Goal: Information Seeking & Learning: Learn about a topic

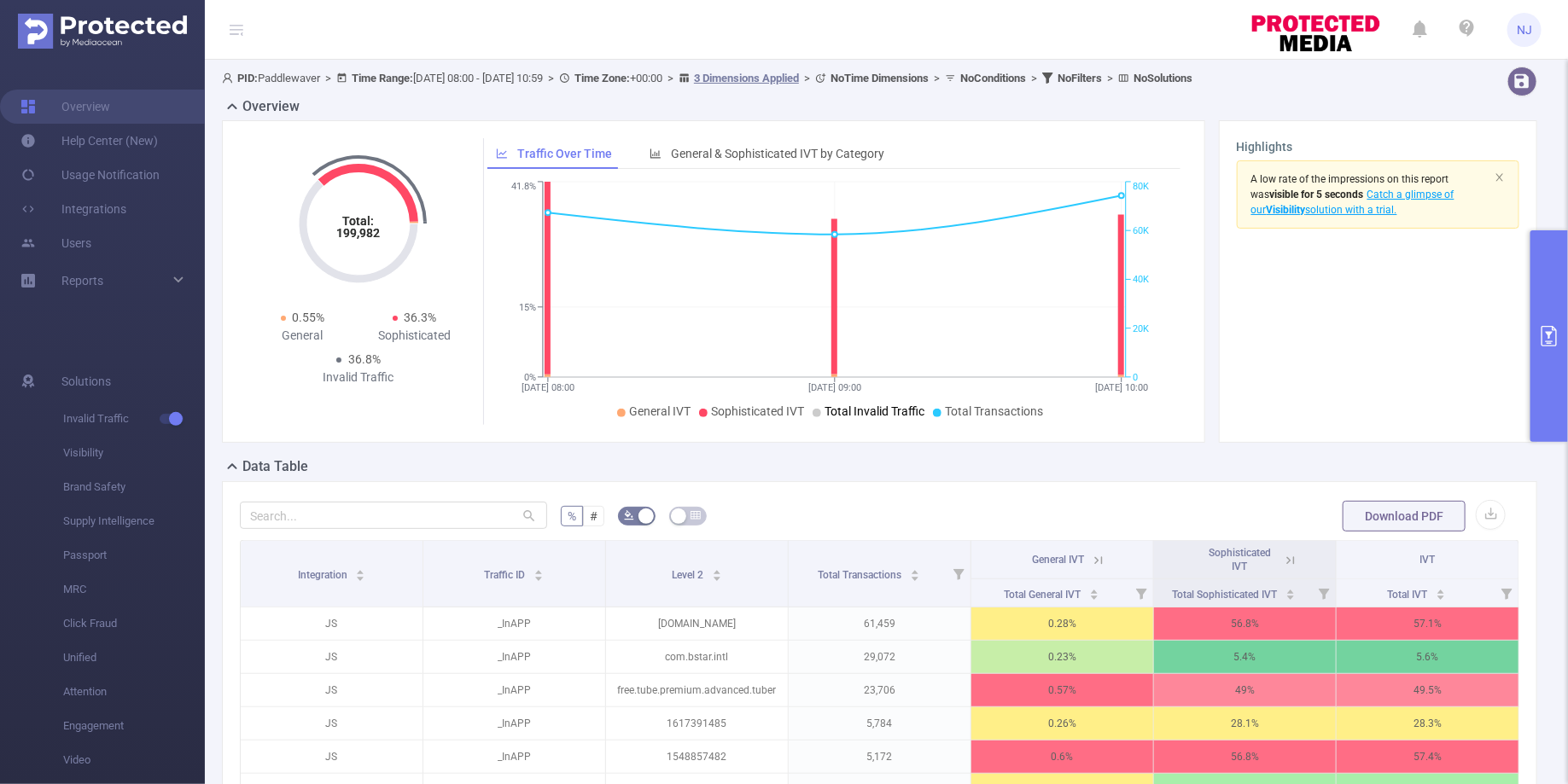
scroll to position [228, 0]
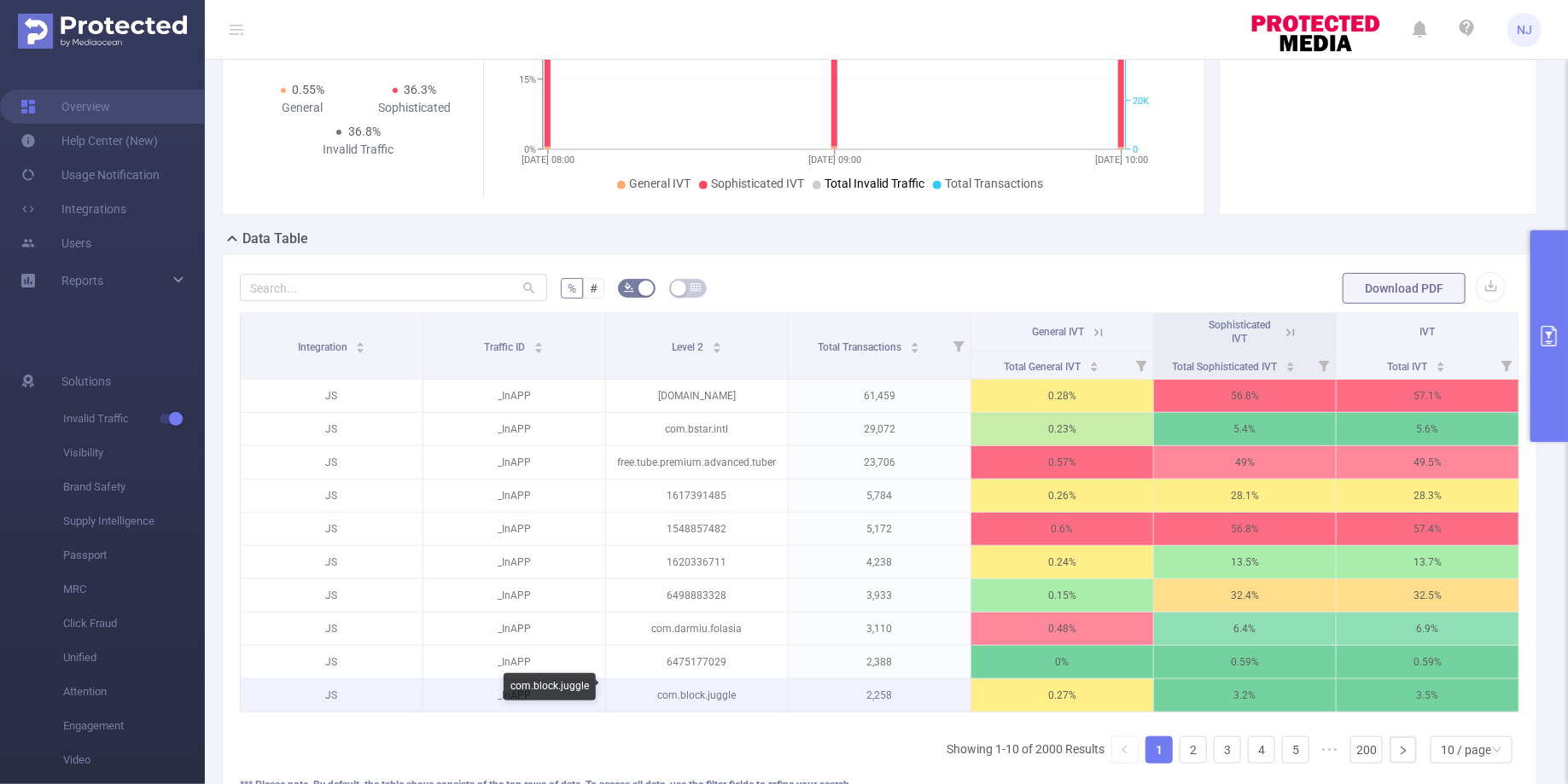
click at [685, 685] on p "com.block.juggle" at bounding box center [697, 695] width 182 height 33
drag, startPoint x: 738, startPoint y: 688, endPoint x: 652, endPoint y: 688, distance: 86.0
click at [652, 688] on p "com.block.juggle" at bounding box center [697, 695] width 182 height 33
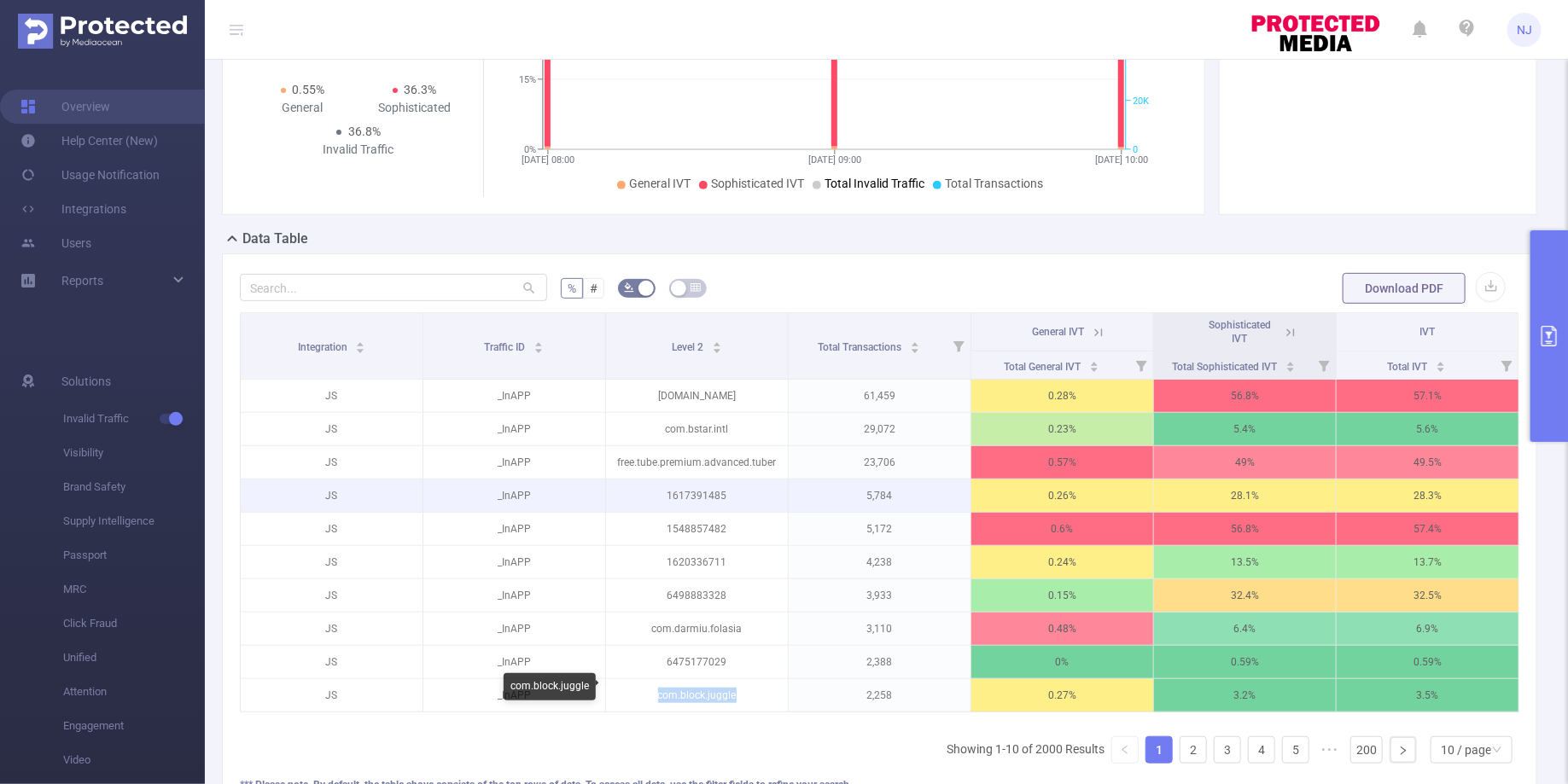
copy p "com.block.juggle"
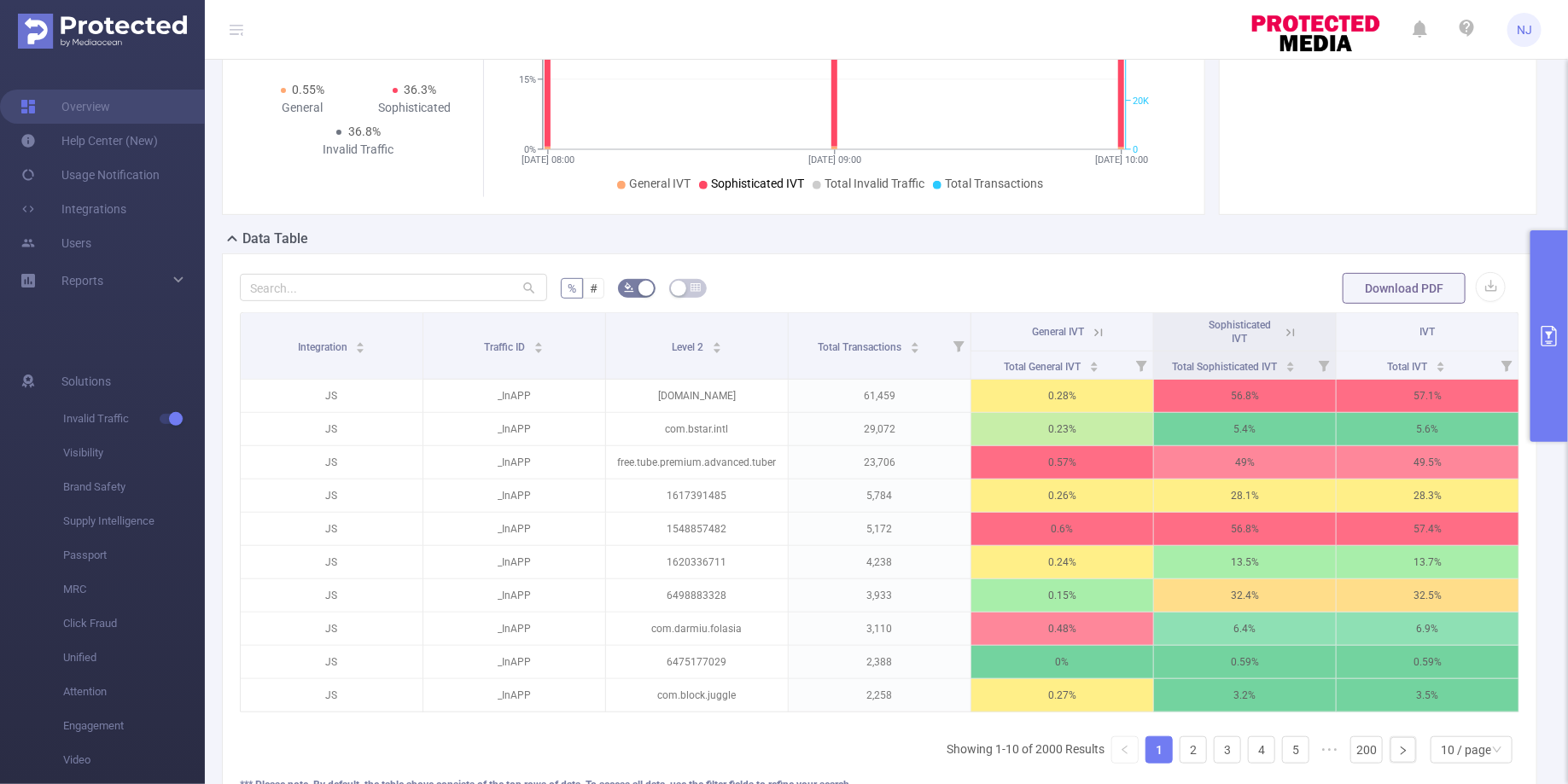
click at [1301, 331] on th "Sophisticated IVT" at bounding box center [1245, 332] width 183 height 39
click at [1293, 331] on icon at bounding box center [1291, 333] width 16 height 16
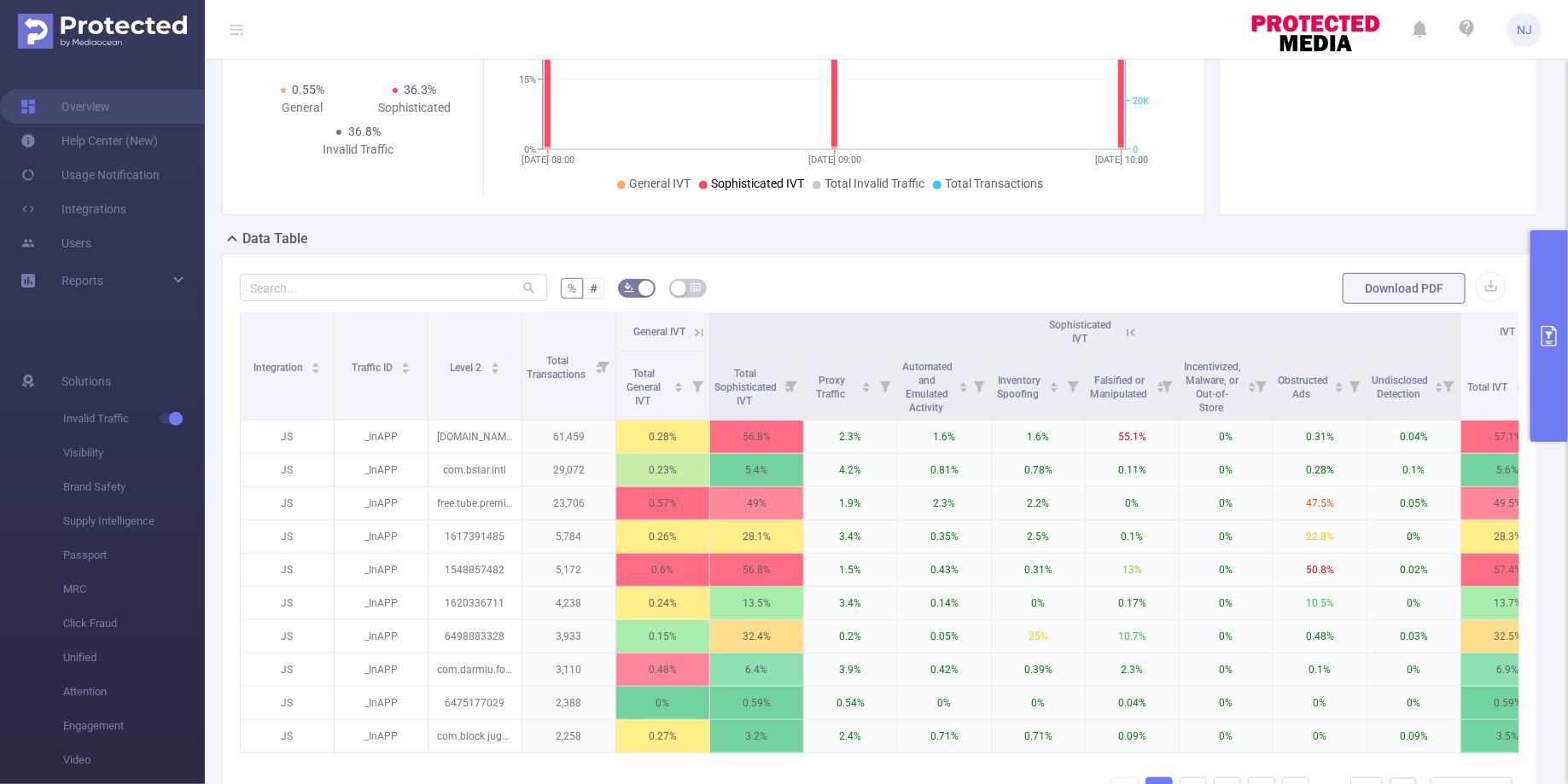
scroll to position [269, 0]
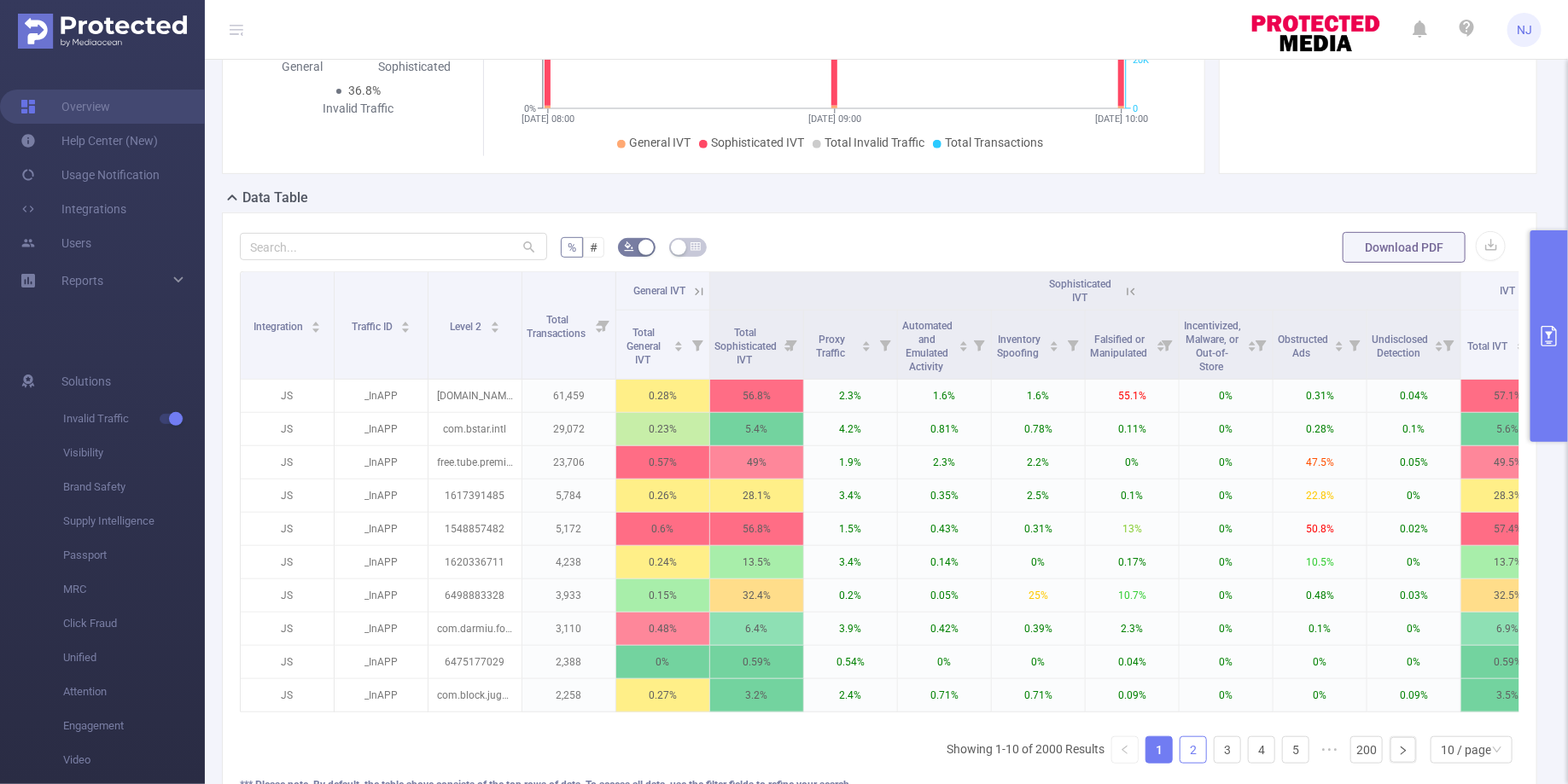
click at [1195, 739] on link "2" at bounding box center [1194, 750] width 26 height 26
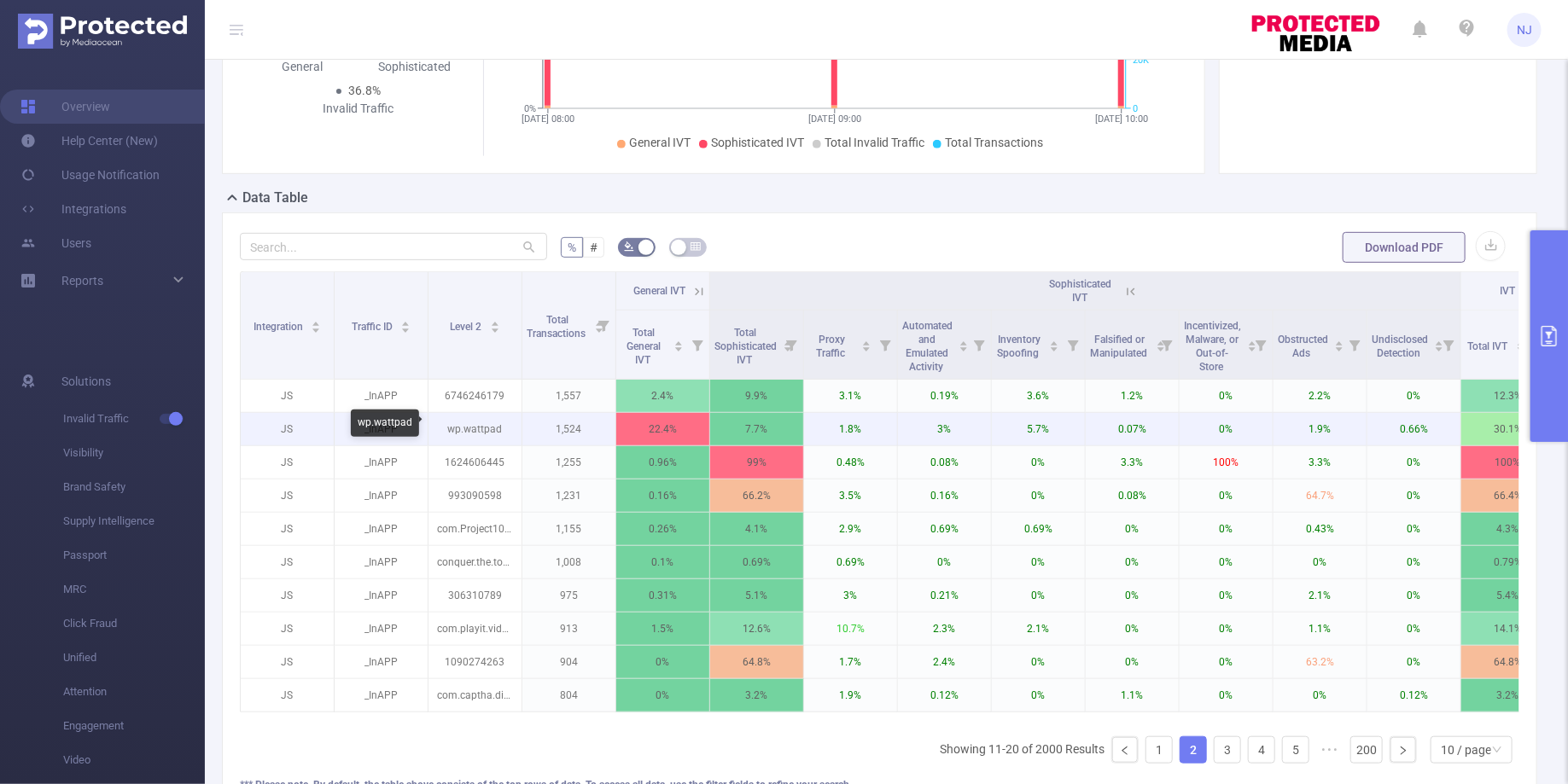
click at [484, 427] on p "wp.wattpad" at bounding box center [475, 429] width 93 height 33
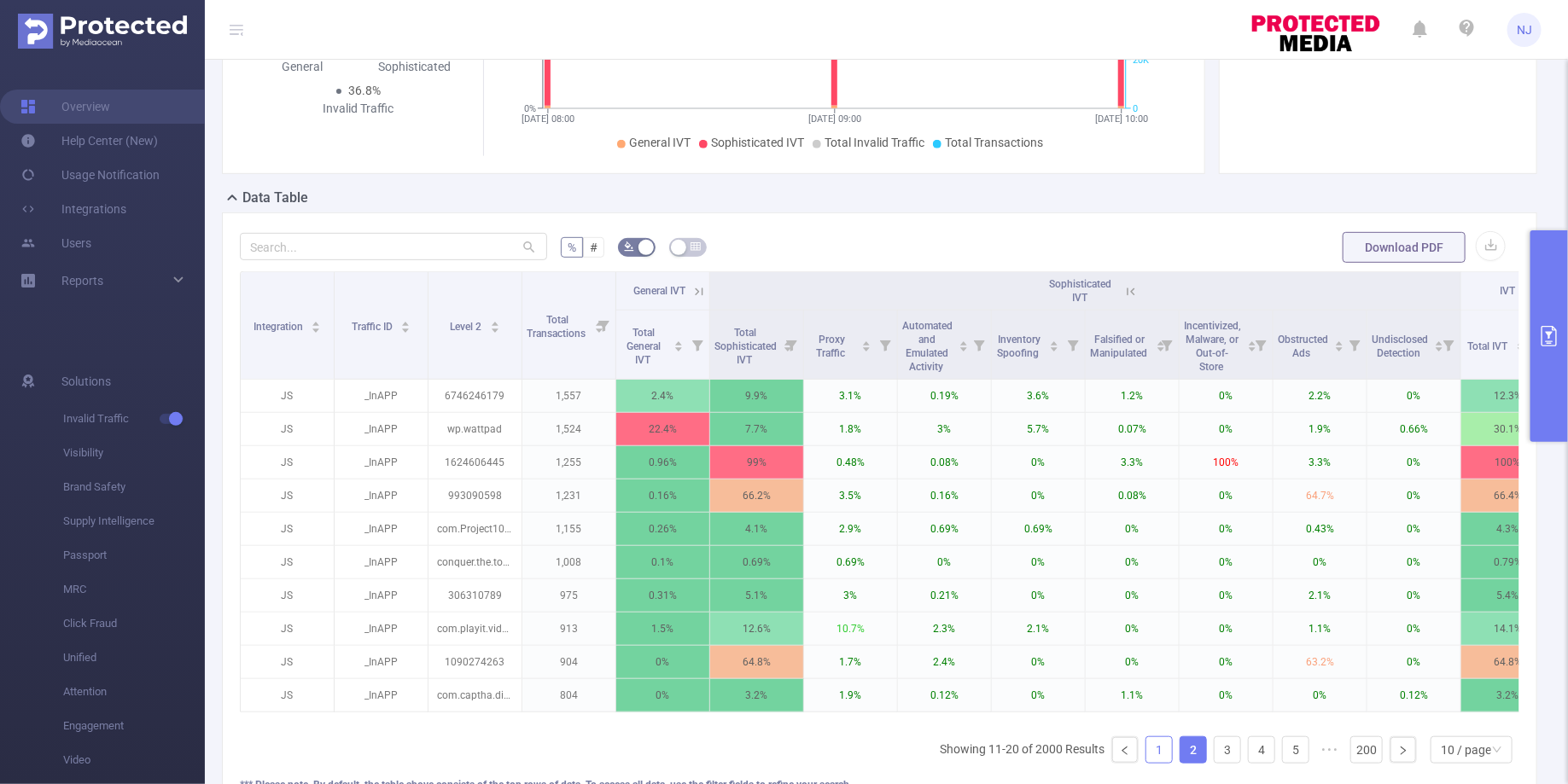
click at [1169, 745] on link "1" at bounding box center [1159, 750] width 26 height 26
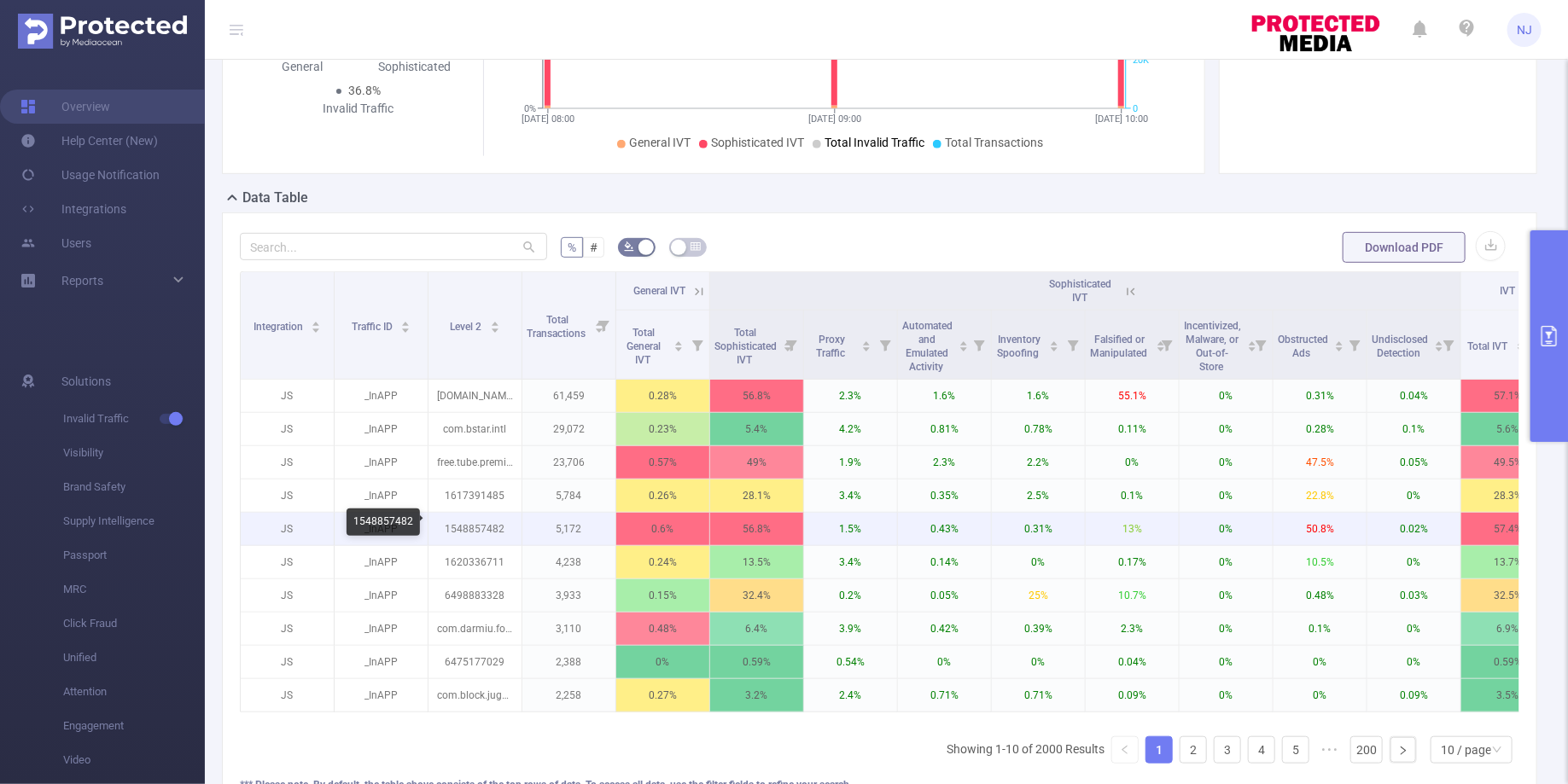
click at [460, 526] on p "1548857482" at bounding box center [475, 528] width 93 height 33
click at [480, 527] on p "1548857482" at bounding box center [475, 528] width 93 height 33
click at [465, 533] on p "1548857482" at bounding box center [475, 528] width 93 height 33
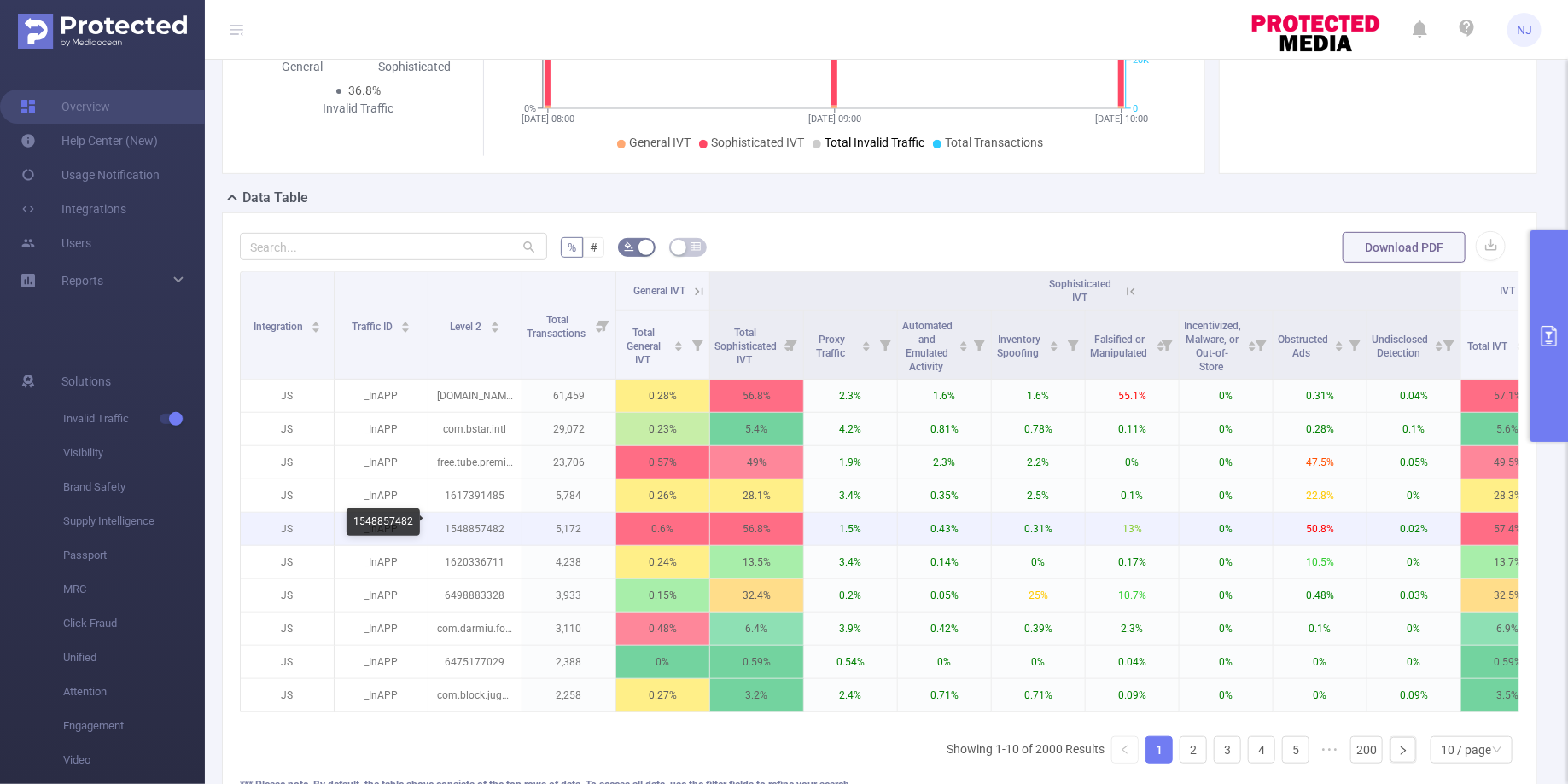
click at [465, 533] on p "1548857482" at bounding box center [475, 528] width 93 height 33
click at [479, 521] on p "1548857482" at bounding box center [475, 528] width 93 height 33
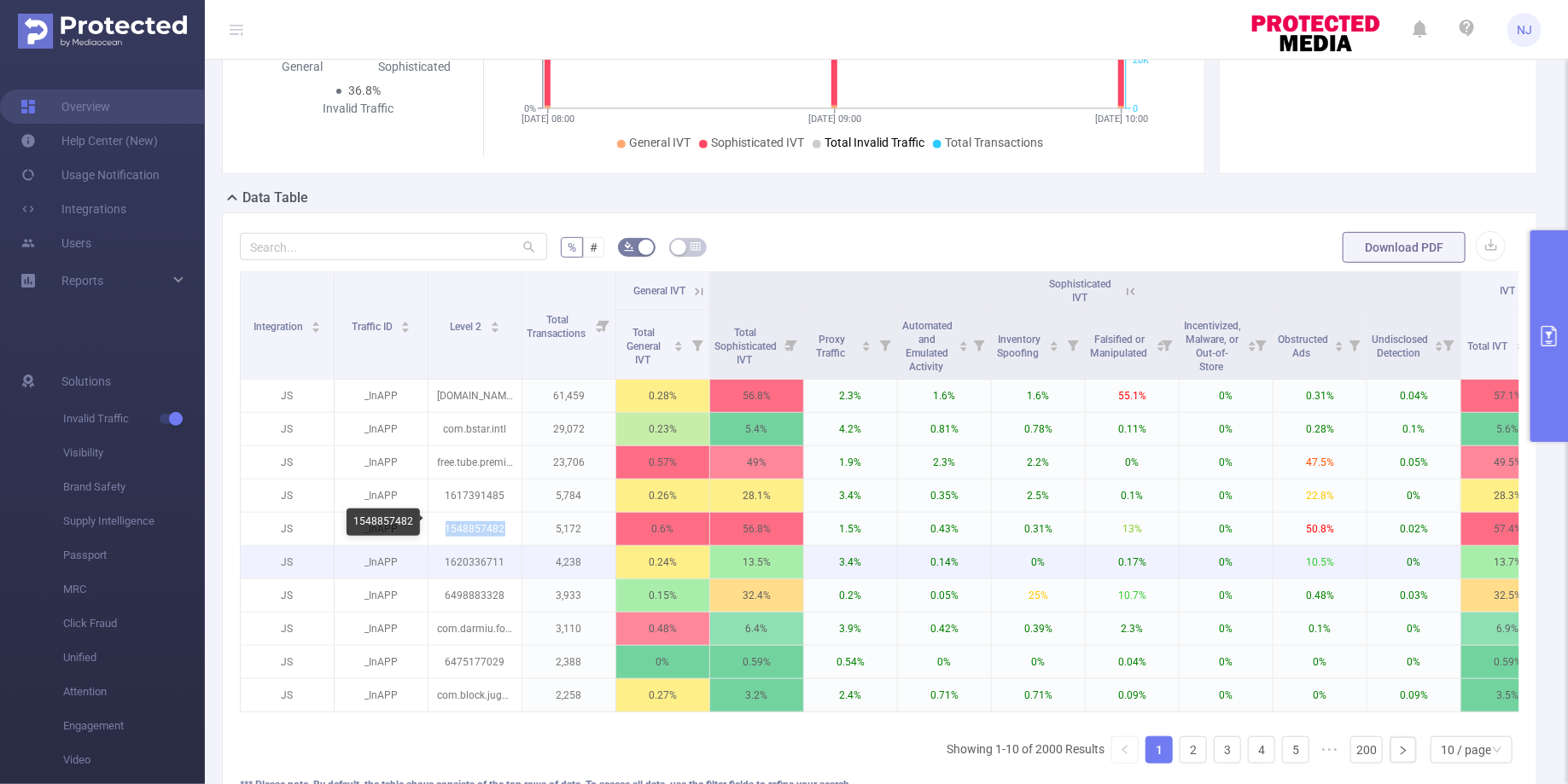
copy p "1548857482"
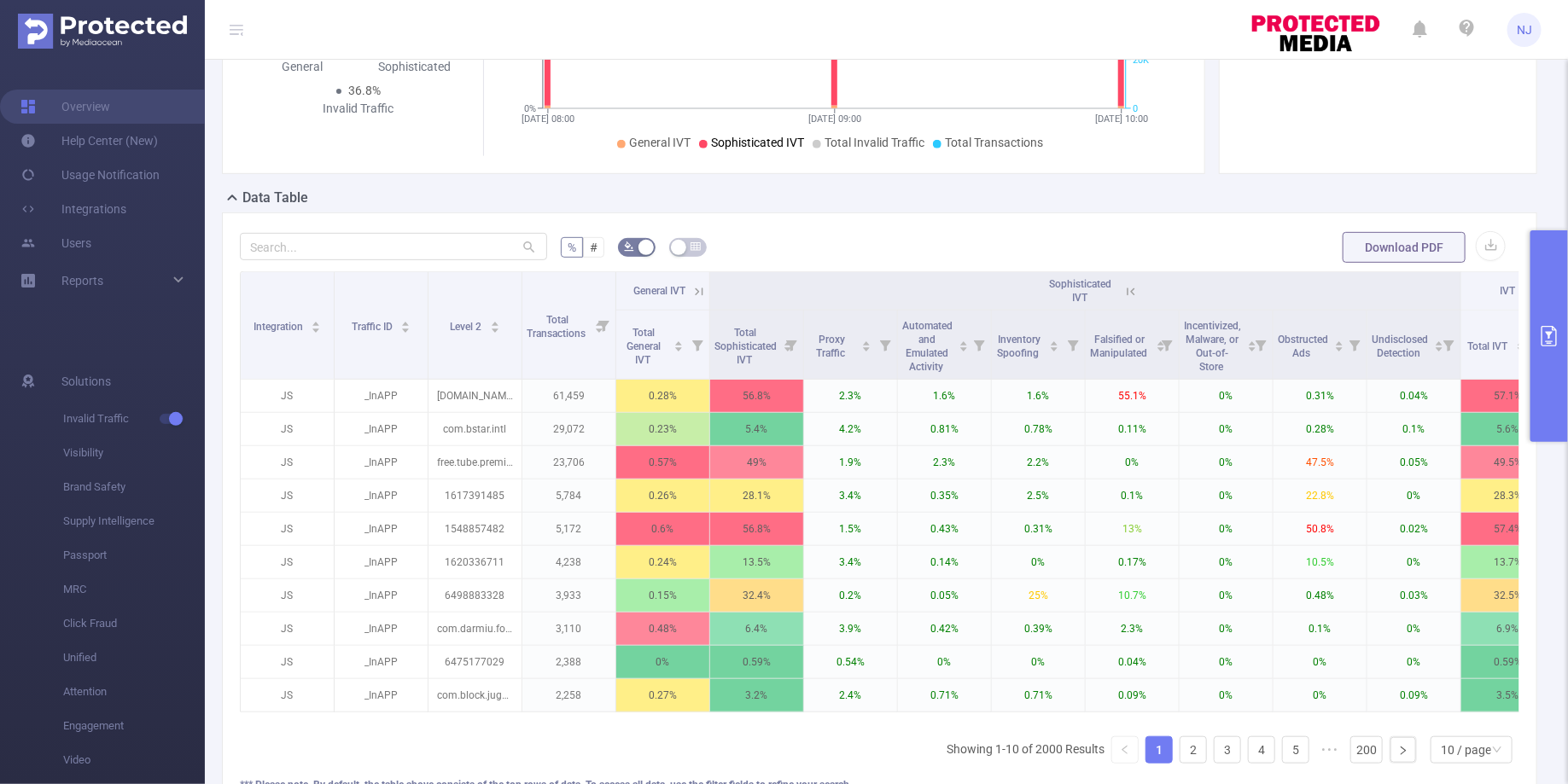
click at [1554, 302] on button "primary" at bounding box center [1549, 336] width 38 height 211
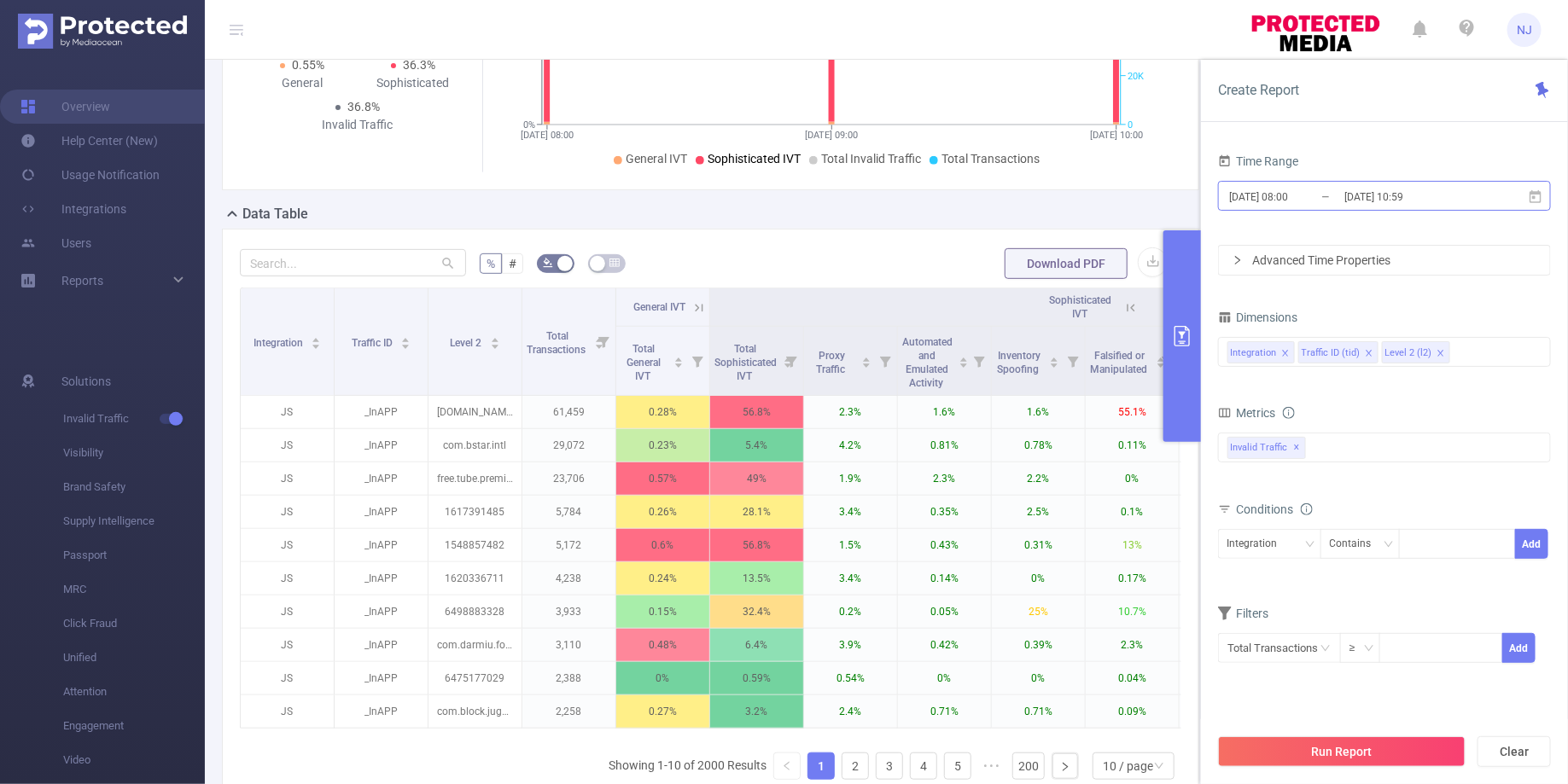
click at [1291, 195] on input "[DATE] 08:00" at bounding box center [1296, 196] width 138 height 23
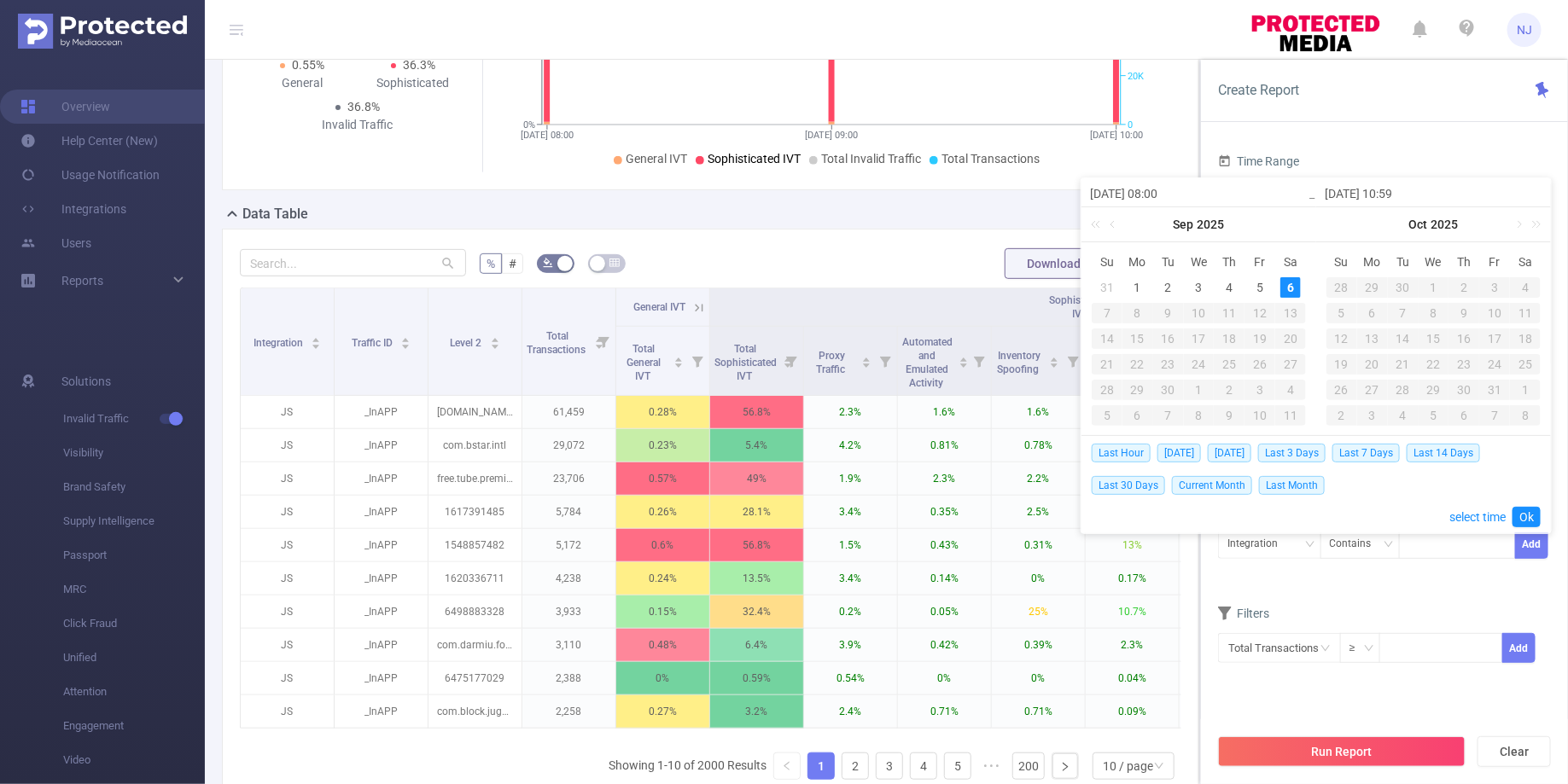
click at [1166, 192] on input "[DATE] 08:00" at bounding box center [1198, 194] width 217 height 21
type input "[DATE] 08:00"
click at [1403, 195] on input "[DATE] 10:59" at bounding box center [1434, 194] width 217 height 21
type input "[DATE] 1259"
type input "[DATE] 12:59"
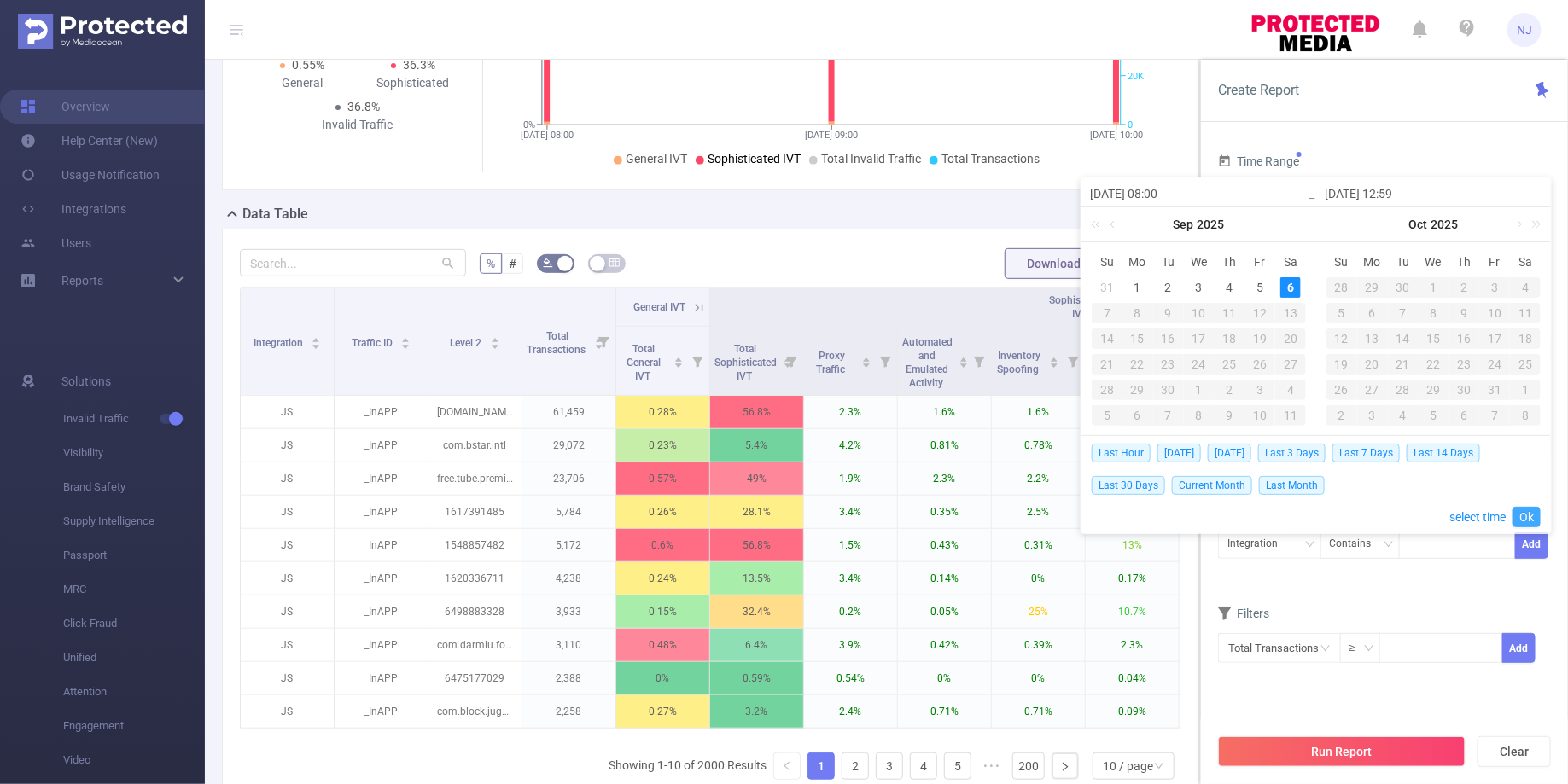
type input "[DATE] 12:59"
click at [1522, 511] on link "Ok" at bounding box center [1527, 516] width 29 height 21
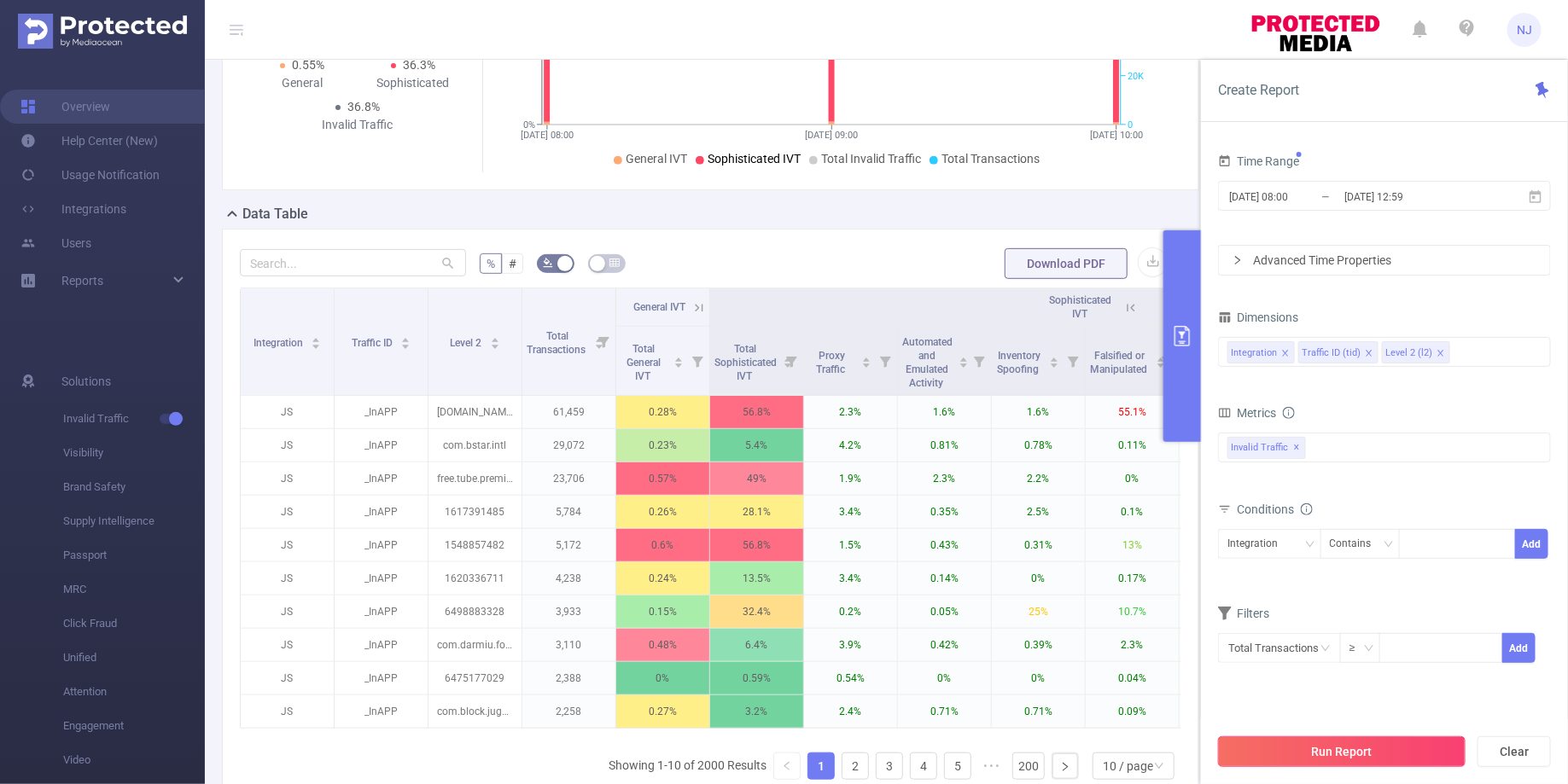
click at [1337, 752] on button "Run Report" at bounding box center [1342, 751] width 248 height 31
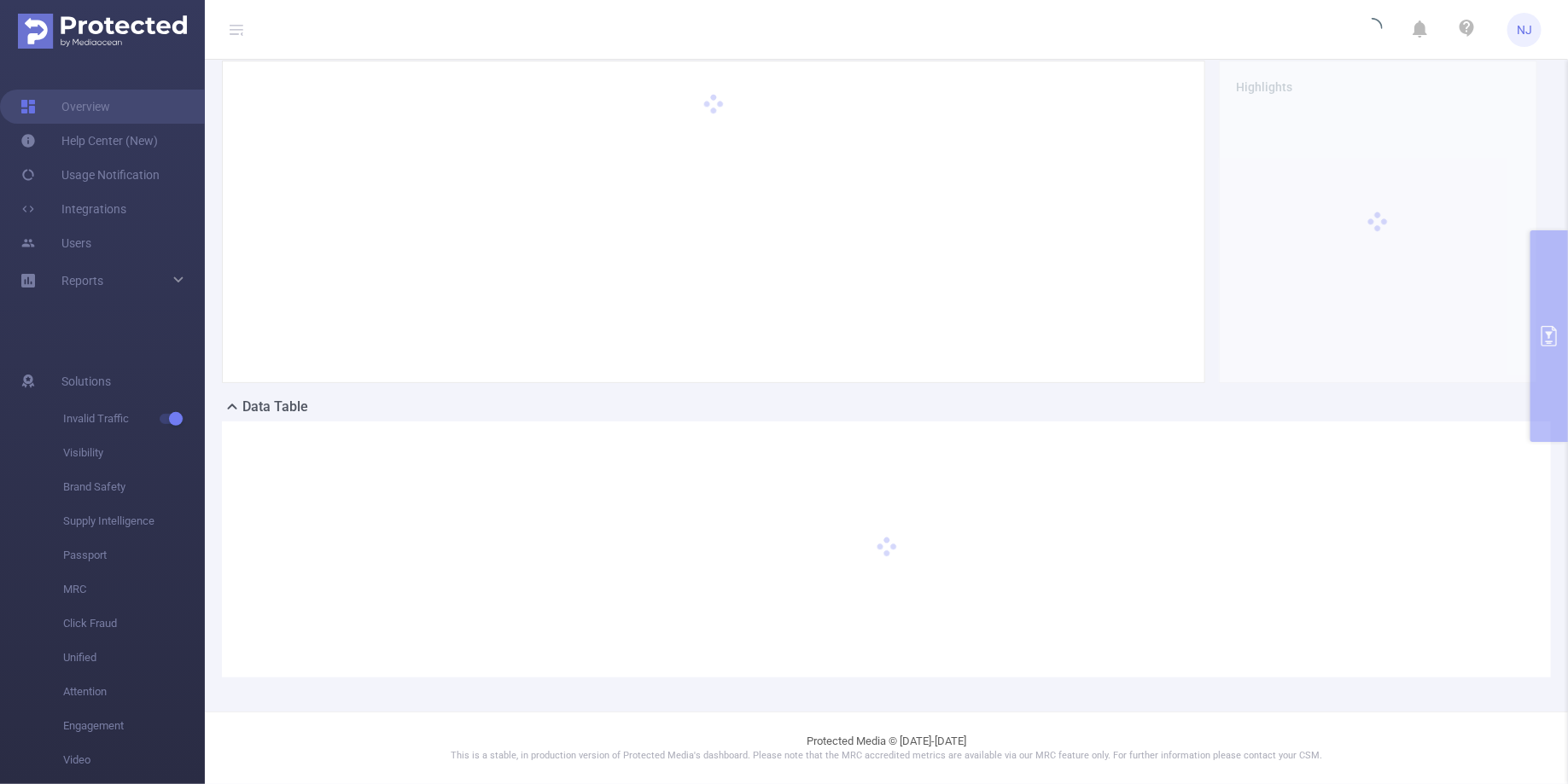
scroll to position [58, 0]
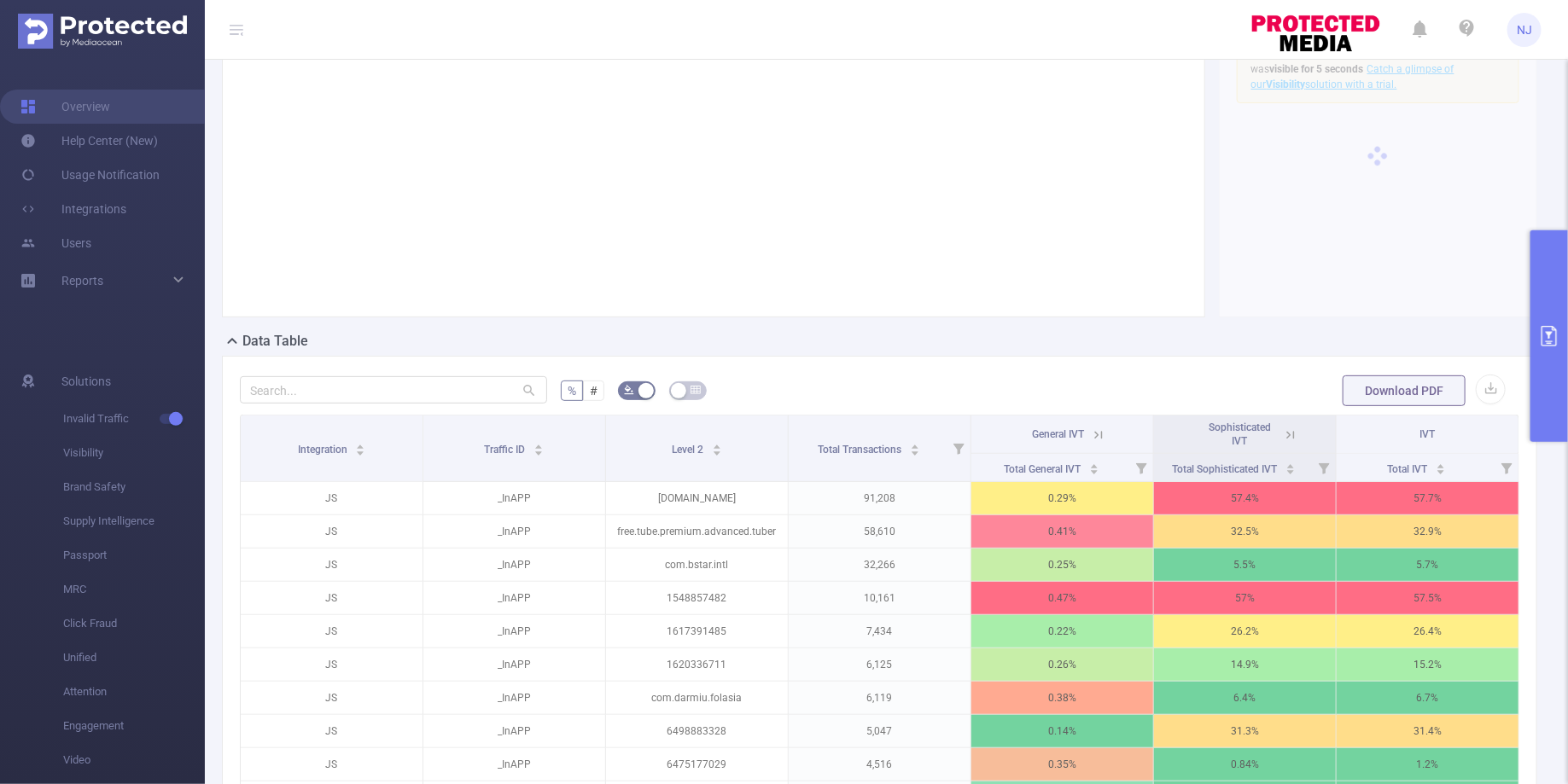
scroll to position [126, 0]
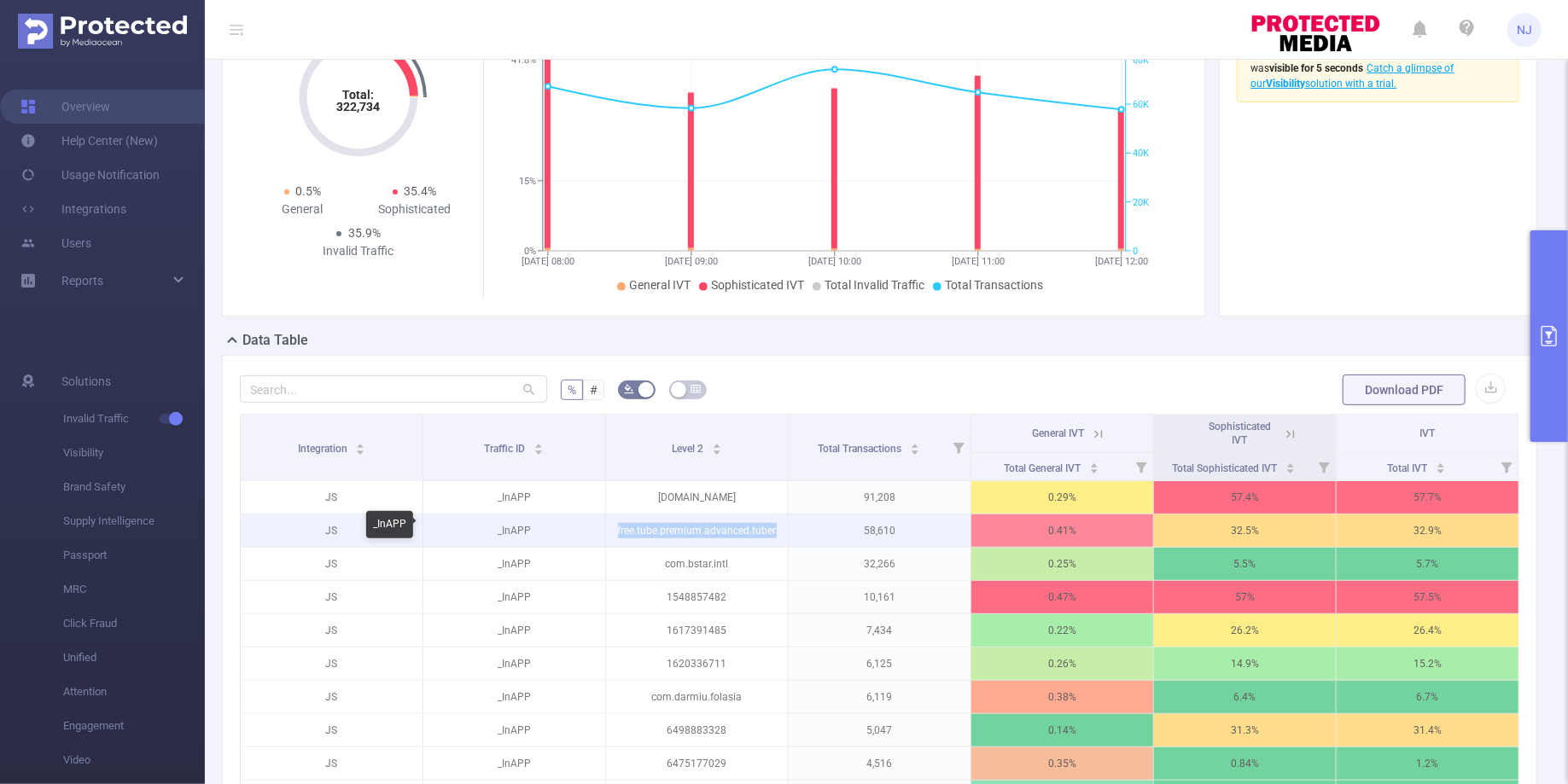
drag, startPoint x: 779, startPoint y: 528, endPoint x: 603, endPoint y: 530, distance: 176.0
click at [603, 530] on tr "JS _InAPP free.tube.premium.advanced.tuber 58,610 0.41% 32.5% 32.9%" at bounding box center [880, 531] width 1279 height 34
copy tr "free.tube.premium.advanced.tuber"
click at [1532, 286] on button "primary" at bounding box center [1549, 336] width 38 height 211
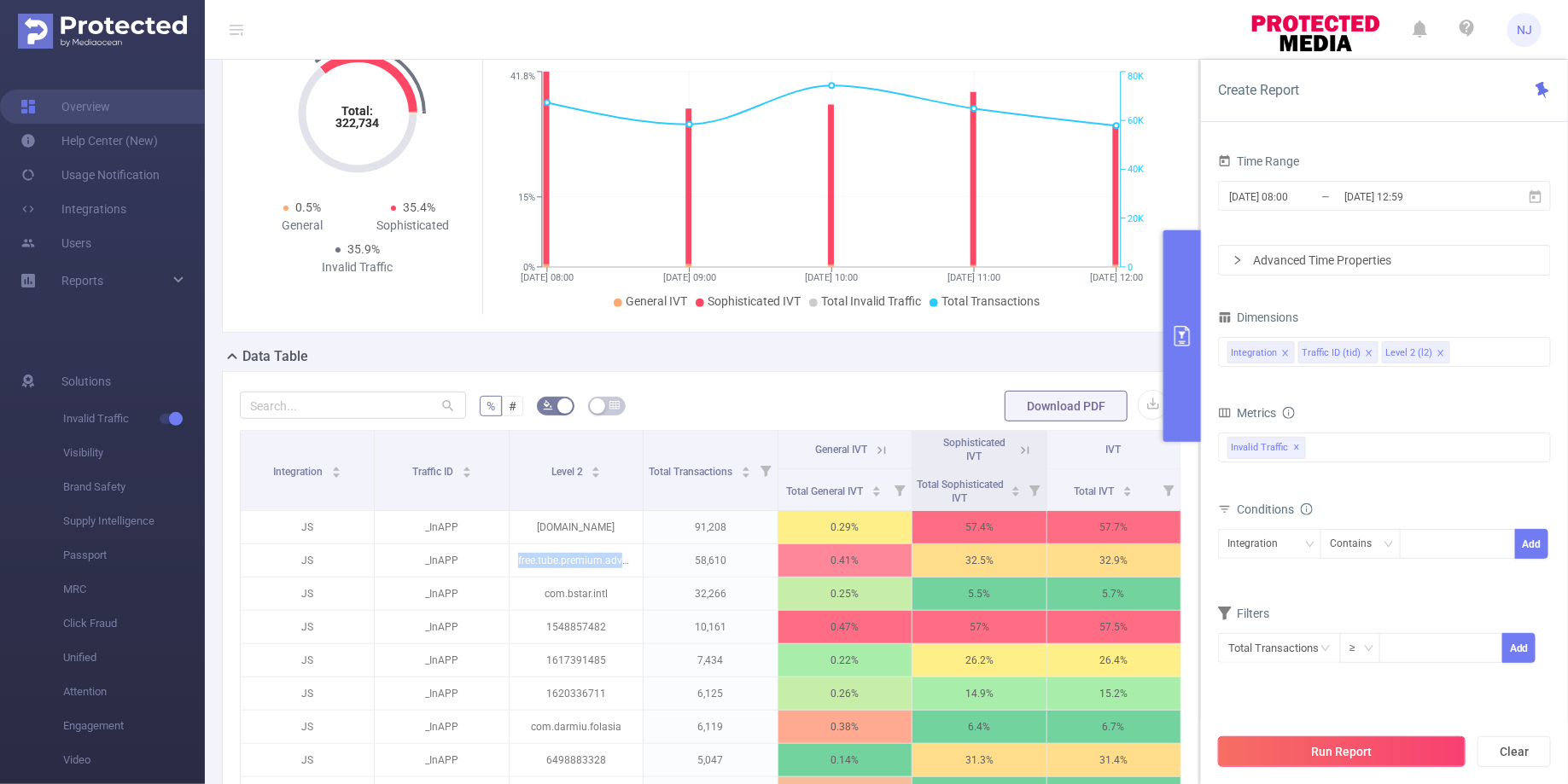
click at [1352, 756] on button "Run Report" at bounding box center [1342, 751] width 248 height 31
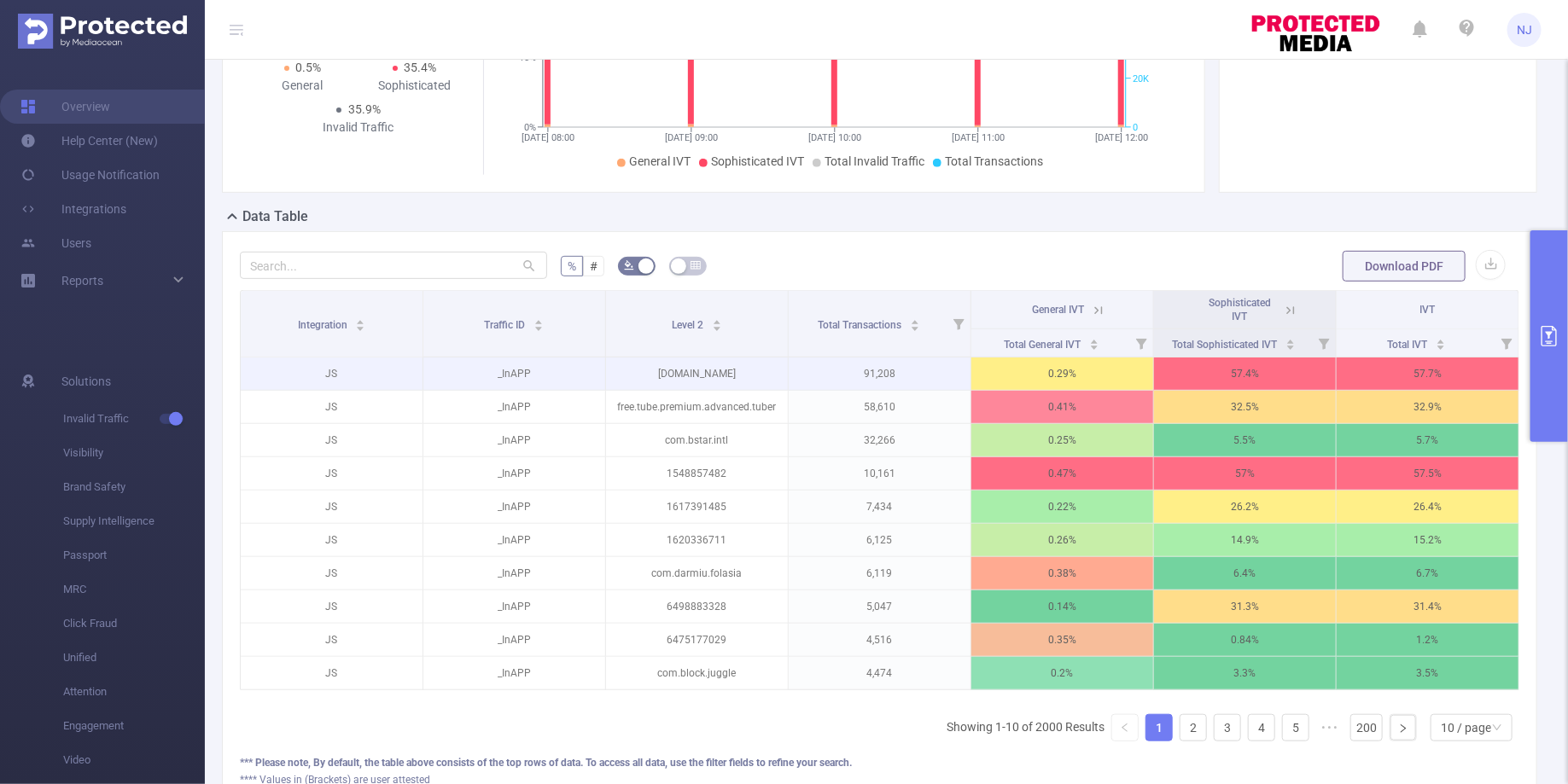
scroll to position [269, 0]
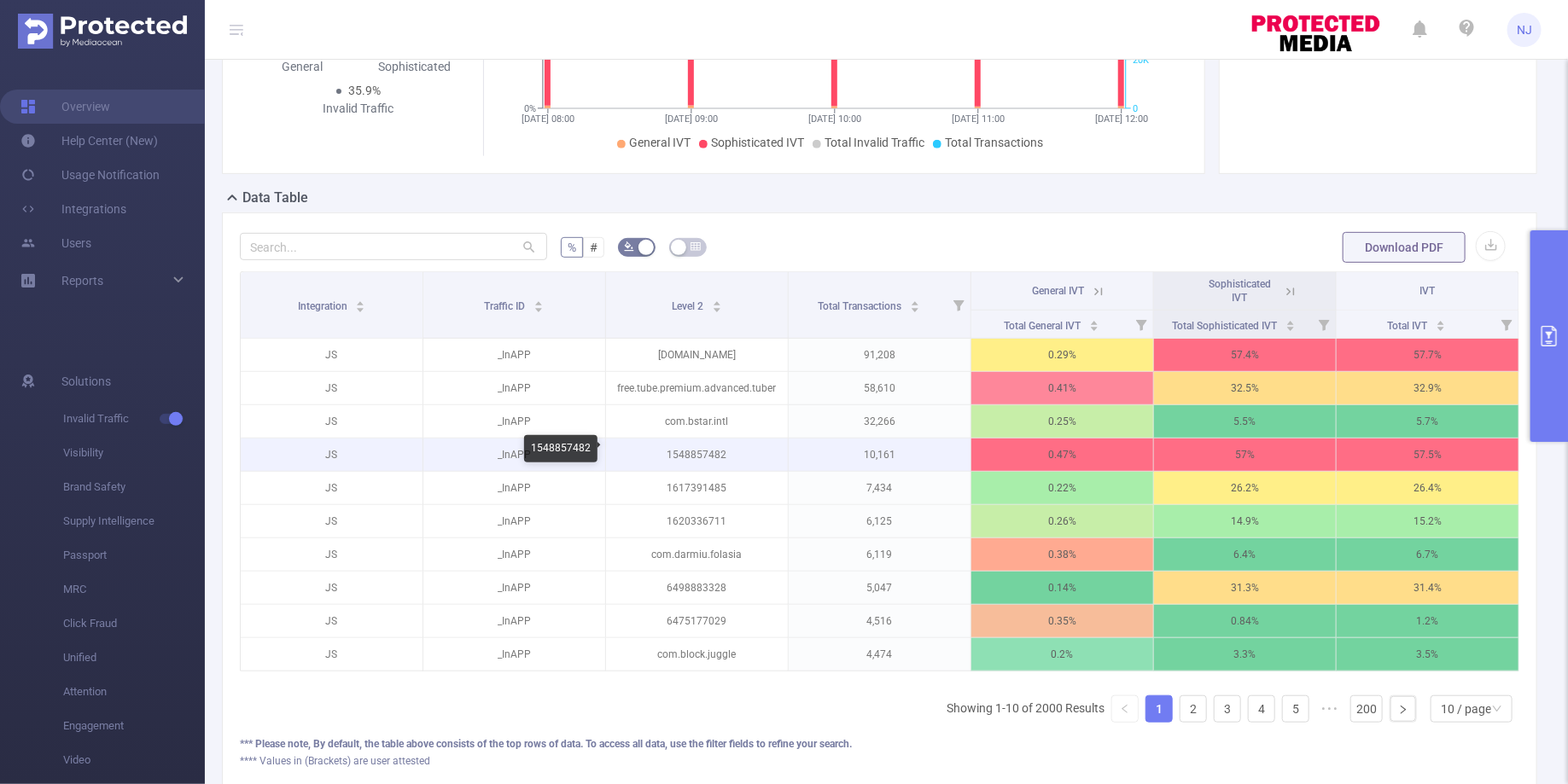
click at [710, 442] on p "1548857482" at bounding box center [697, 454] width 182 height 33
click at [698, 443] on p "1548857482" at bounding box center [697, 454] width 182 height 33
copy p "1548857482"
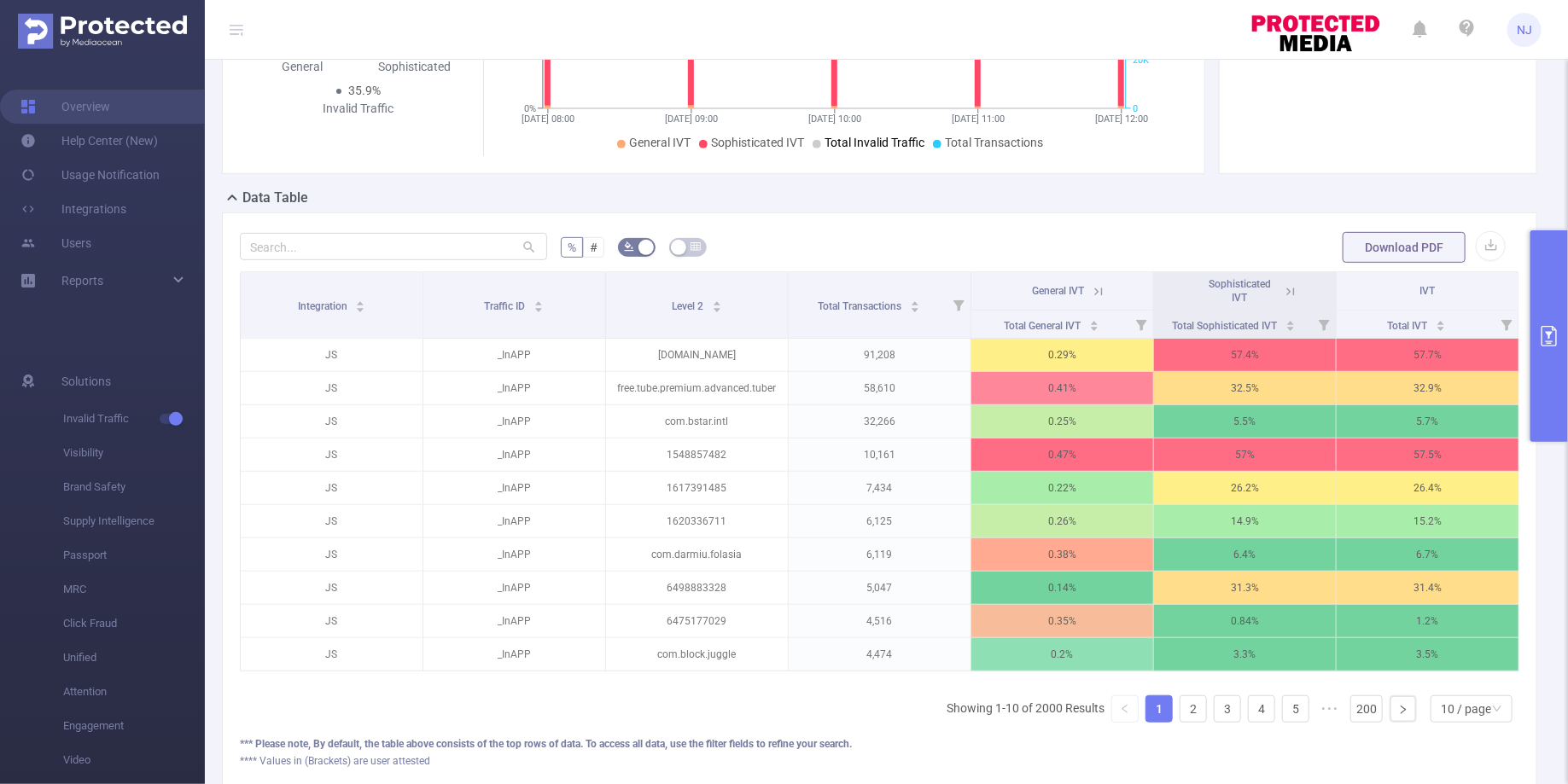
click at [1547, 332] on icon "primary" at bounding box center [1549, 336] width 16 height 21
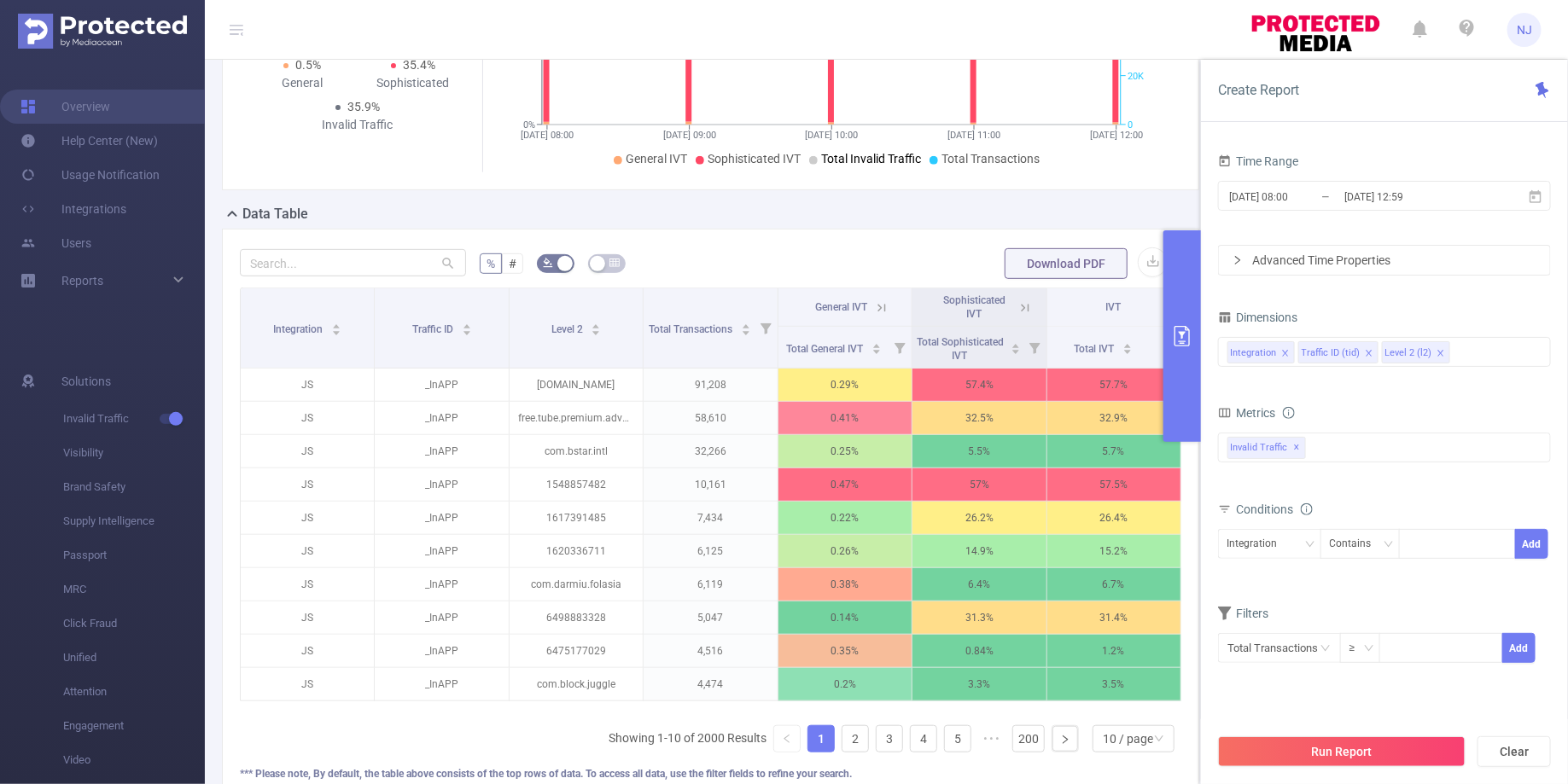
click at [1045, 208] on div "Data Table" at bounding box center [717, 216] width 991 height 24
click at [1190, 326] on icon "primary" at bounding box center [1182, 336] width 21 height 21
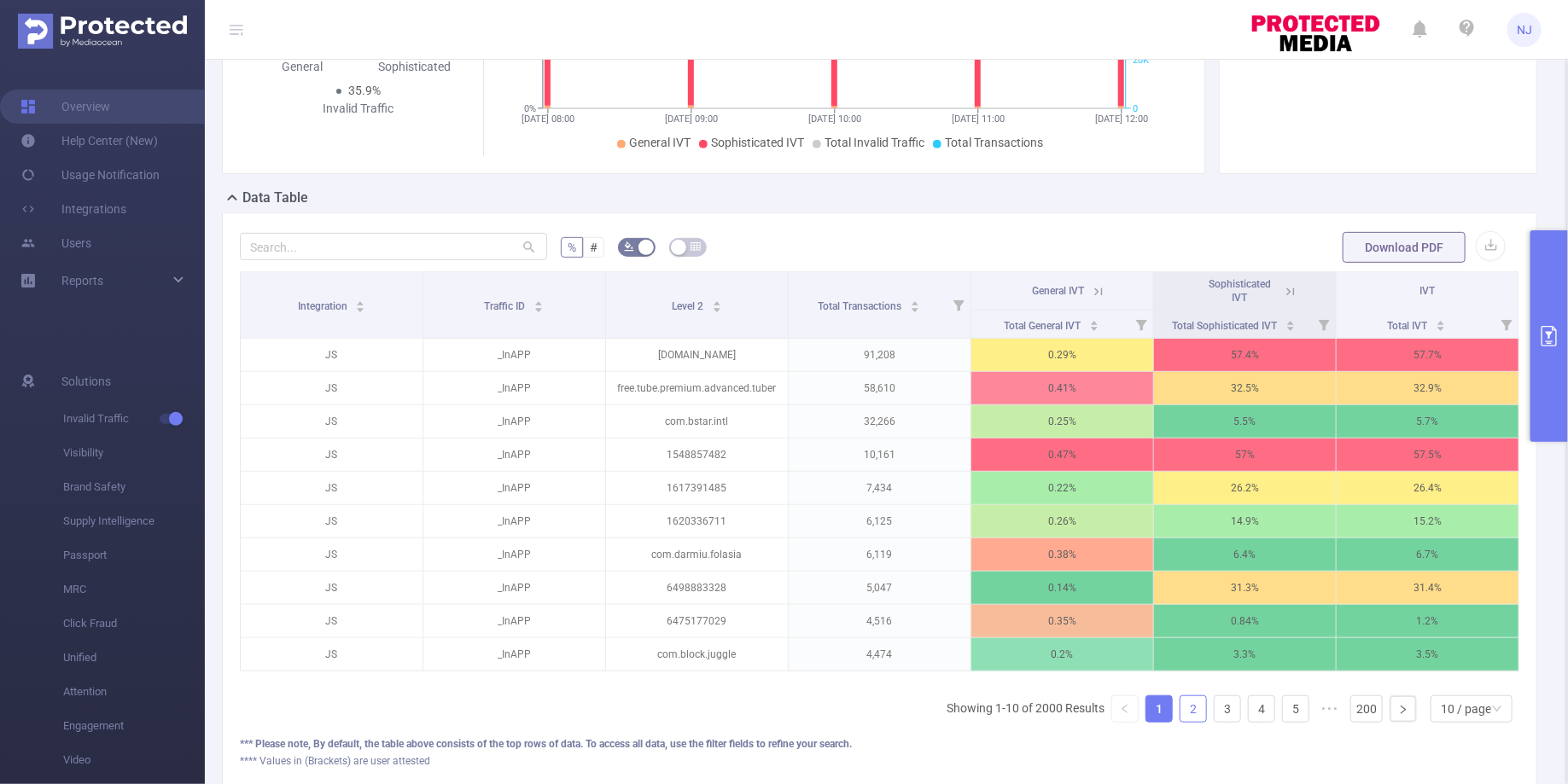
click at [1202, 698] on link "2" at bounding box center [1194, 709] width 26 height 26
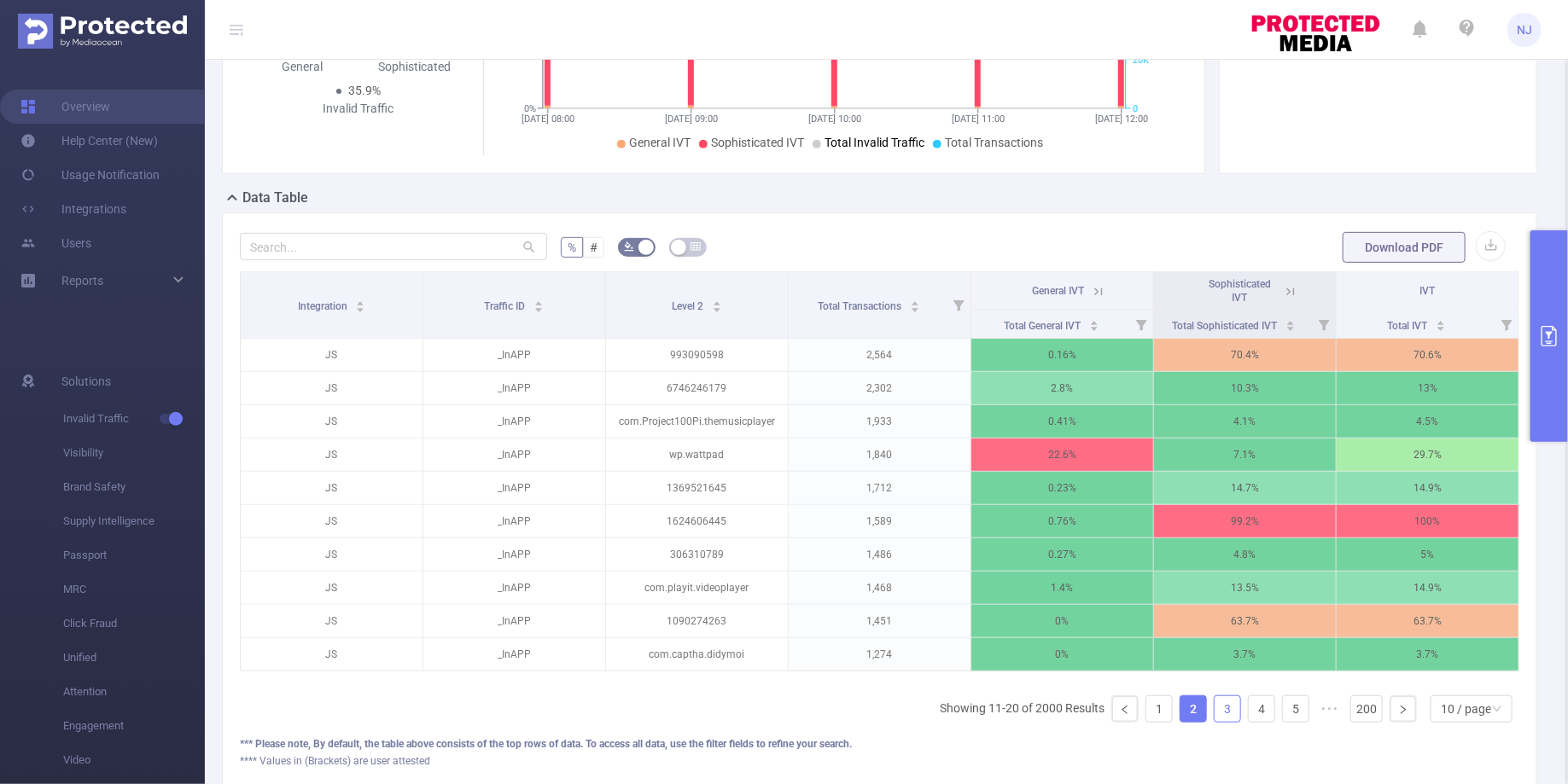
click at [1222, 704] on link "3" at bounding box center [1227, 709] width 26 height 26
